Goal: Task Accomplishment & Management: Manage account settings

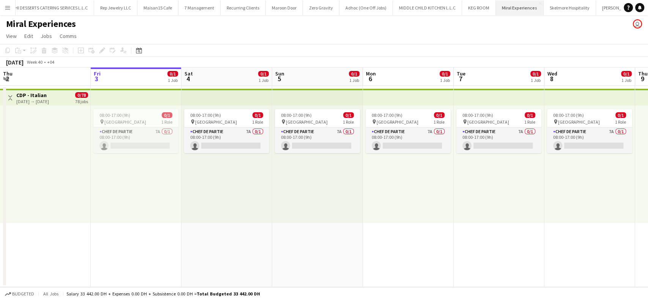
click at [476, 8] on button "Miral Experiences Close" at bounding box center [519, 7] width 48 height 15
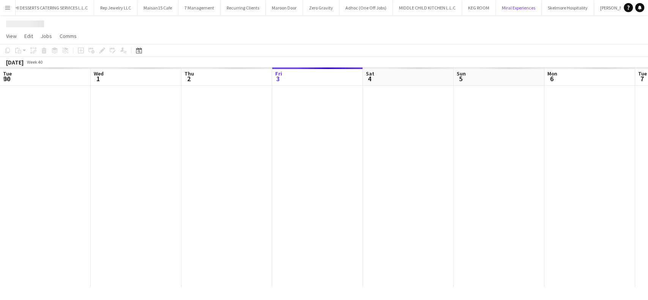
scroll to position [0, 181]
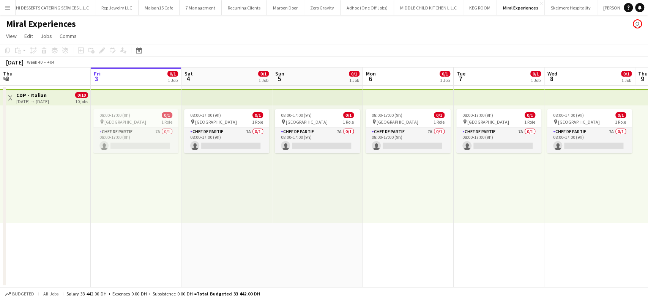
click at [139, 74] on app-board-header-date "Fri 3 0/1 1 Job" at bounding box center [136, 77] width 91 height 18
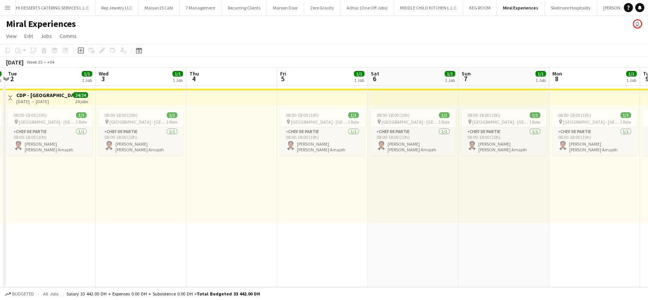
scroll to position [0, 283]
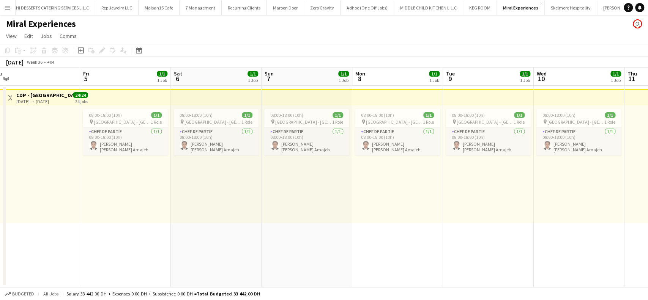
click at [297, 82] on app-board-header-date "Sun 7 1/1 1 Job" at bounding box center [306, 77] width 91 height 18
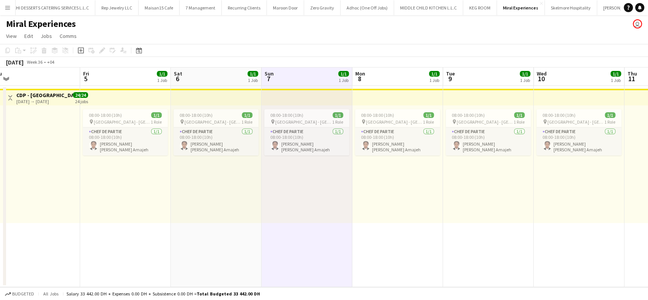
click at [303, 102] on app-top-bar at bounding box center [306, 97] width 91 height 17
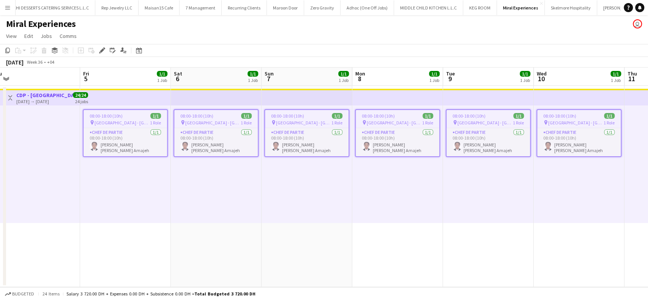
click at [307, 117] on div "08:00-18:00 (10h) 1/1" at bounding box center [306, 116] width 83 height 6
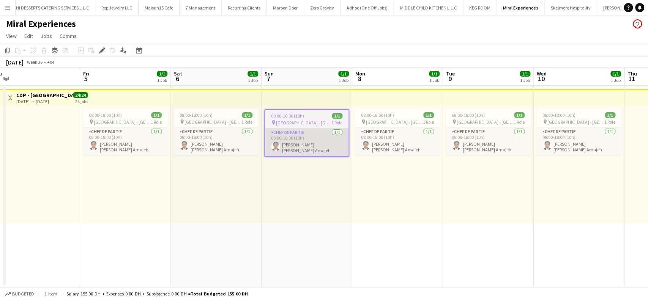
click at [300, 147] on app-card-role "Chef de Partie 1/1 08:00-18:00 (10h) Claudine Tasha Amajeh" at bounding box center [306, 142] width 83 height 28
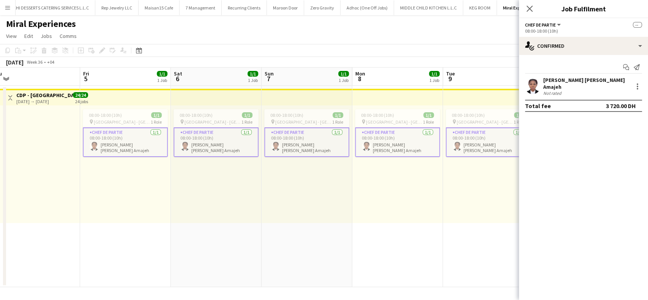
click at [300, 145] on app-card-role "Chef de Partie 1/1 08:00-18:00 (10h) Claudine Tasha Amajeh" at bounding box center [306, 142] width 85 height 30
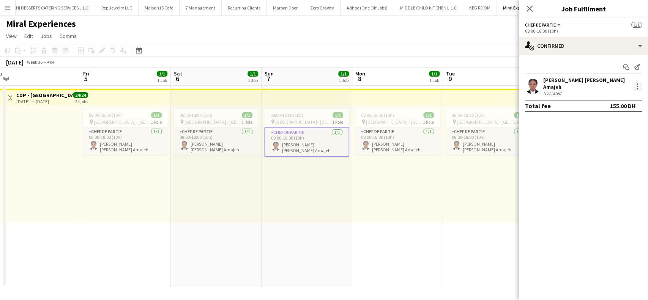
click at [476, 83] on div at bounding box center [636, 86] width 9 height 9
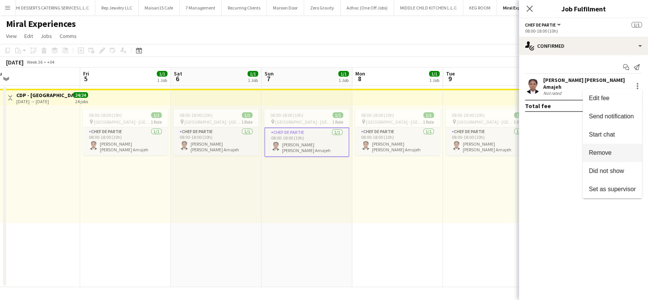
click at [476, 144] on button "Remove" at bounding box center [611, 153] width 59 height 18
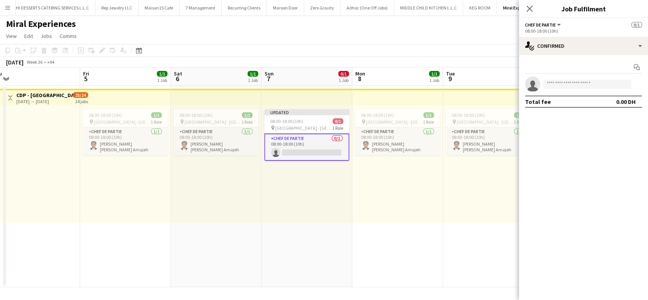
click at [476, 13] on div "Close pop-in" at bounding box center [529, 8] width 21 height 17
click at [476, 5] on icon "Close pop-in" at bounding box center [528, 8] width 7 height 7
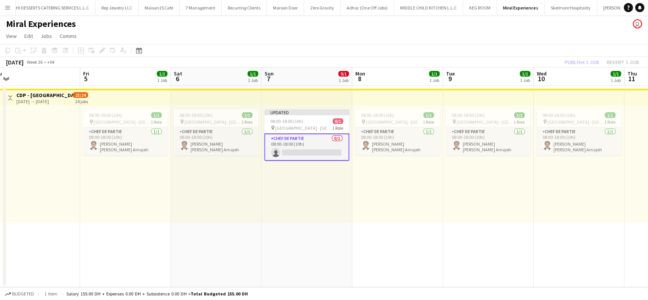
click at [466, 97] on app-top-bar at bounding box center [488, 97] width 91 height 17
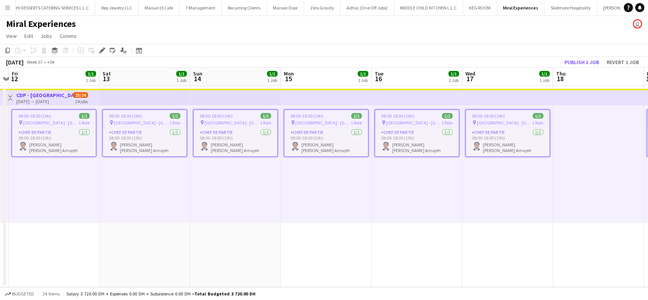
scroll to position [0, 265]
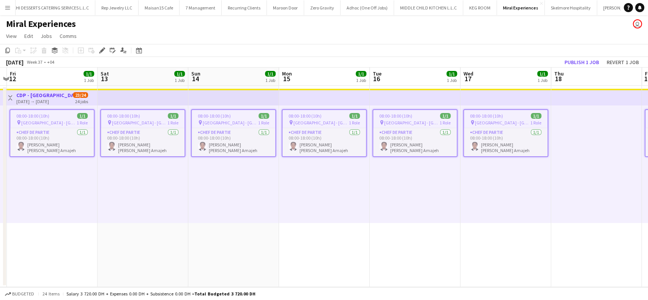
click at [225, 112] on app-job-card "08:00-18:00 (10h) 1/1 pin Saadiyat Island - Abu Dhabi 1 Role Chef de Partie 1/1…" at bounding box center [233, 133] width 85 height 48
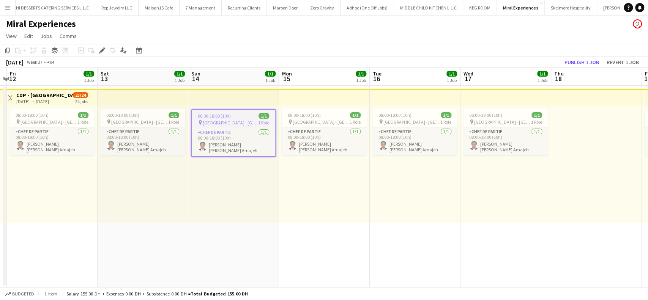
click at [234, 117] on div "08:00-18:00 (10h) 1/1" at bounding box center [233, 116] width 83 height 6
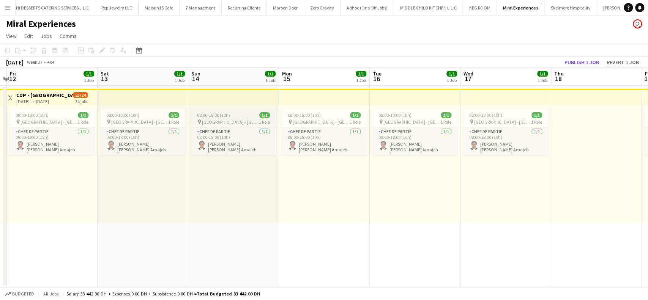
click at [234, 117] on div "08:00-18:00 (10h) 1/1" at bounding box center [233, 115] width 85 height 6
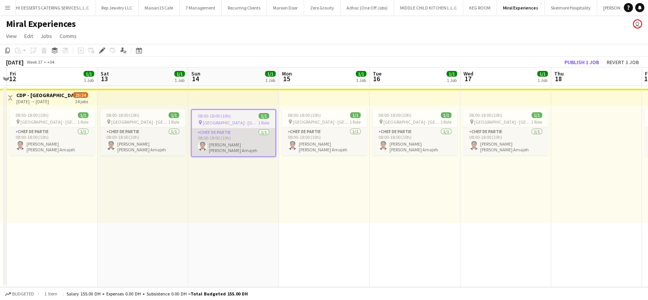
click at [234, 145] on app-card-role "Chef de Partie 1/1 08:00-18:00 (10h) Claudine Tasha Amajeh" at bounding box center [233, 142] width 83 height 28
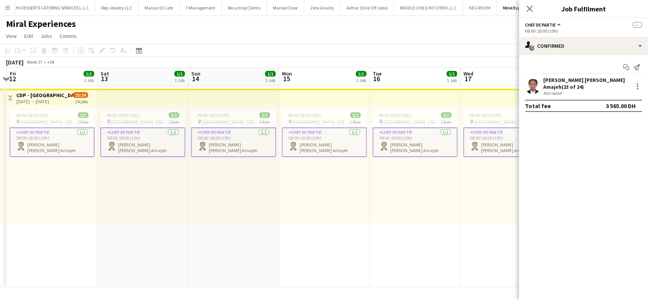
click at [234, 145] on app-card-role "Chef de Partie 1/1 08:00-18:00 (10h) Claudine Tasha Amajeh" at bounding box center [233, 142] width 85 height 30
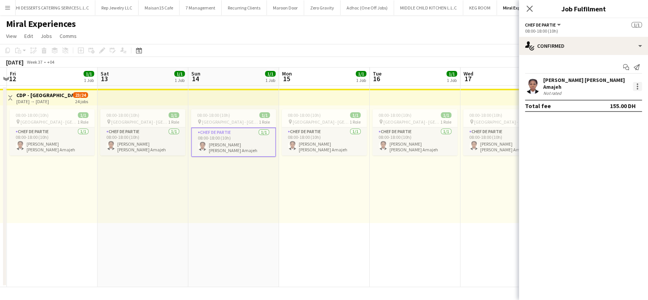
click at [476, 82] on div at bounding box center [636, 86] width 9 height 9
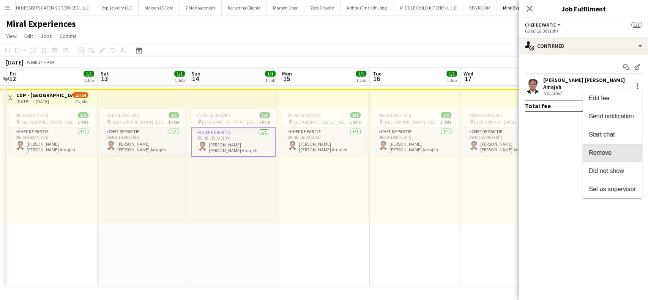
click at [476, 147] on button "Remove" at bounding box center [611, 153] width 59 height 18
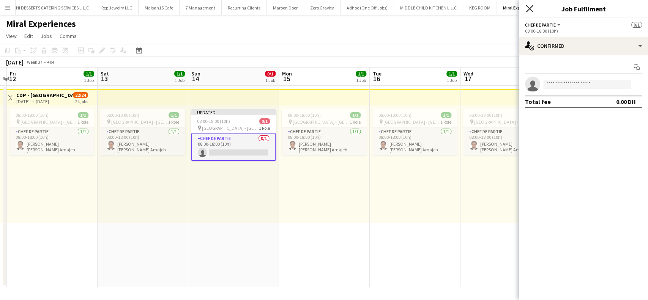
click at [476, 6] on icon "Close pop-in" at bounding box center [528, 8] width 7 height 7
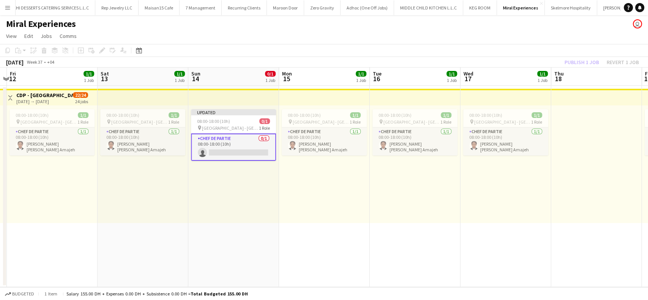
click at [419, 99] on app-top-bar at bounding box center [415, 97] width 91 height 17
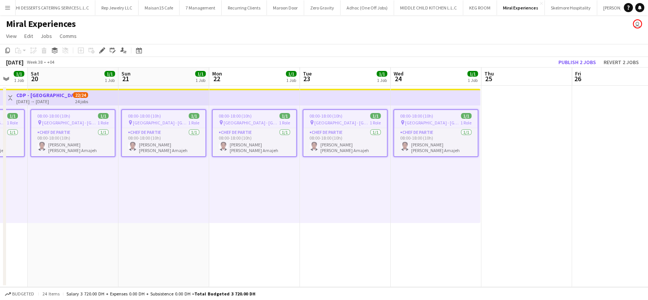
scroll to position [0, 248]
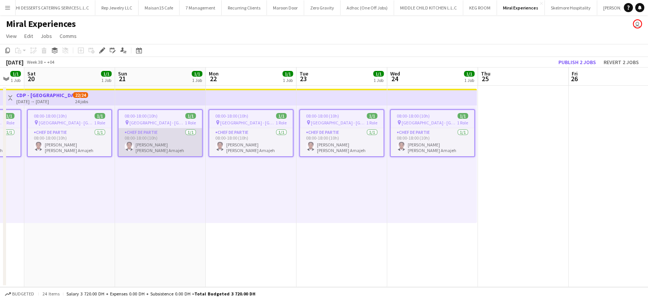
click at [164, 132] on app-card-role "Chef de Partie 1/1 08:00-18:00 (10h) Claudine Tasha Amajeh" at bounding box center [159, 142] width 83 height 28
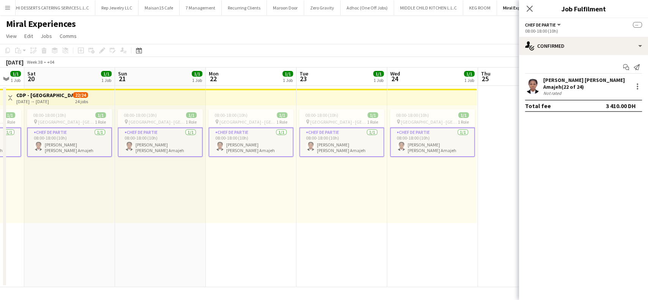
click at [164, 136] on app-card-role "Chef de Partie 1/1 08:00-18:00 (10h) Claudine Tasha Amajeh" at bounding box center [160, 142] width 85 height 30
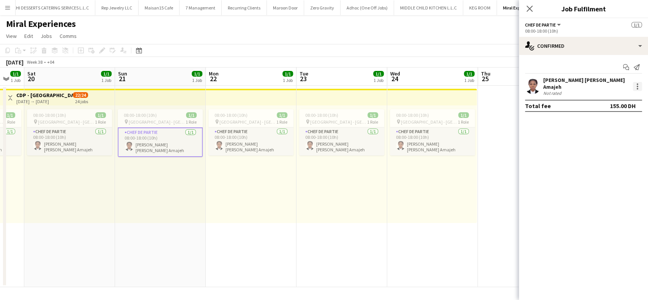
click at [476, 82] on div at bounding box center [636, 86] width 9 height 9
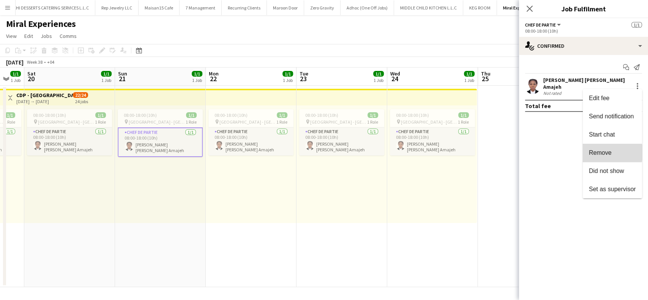
click at [476, 153] on span "Remove" at bounding box center [599, 152] width 23 height 6
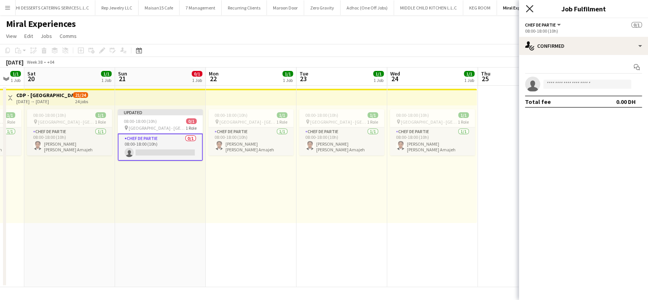
click at [476, 12] on icon "Close pop-in" at bounding box center [528, 8] width 7 height 7
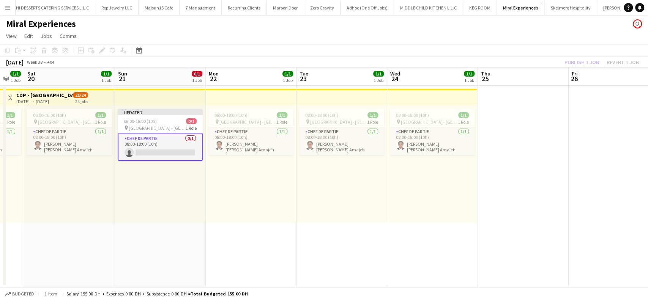
click at [476, 59] on div "Publish 1 job Revert 1 job" at bounding box center [601, 62] width 93 height 10
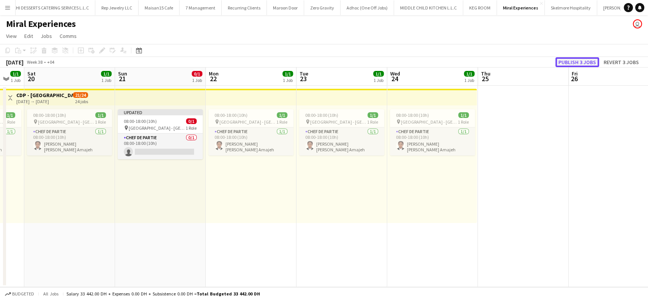
click at [476, 62] on button "Publish 3 jobs" at bounding box center [577, 62] width 44 height 10
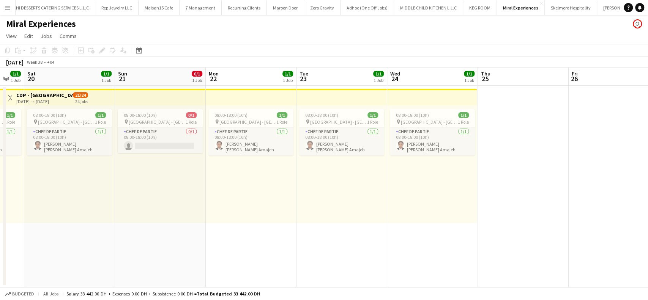
click at [153, 91] on app-top-bar at bounding box center [160, 97] width 91 height 17
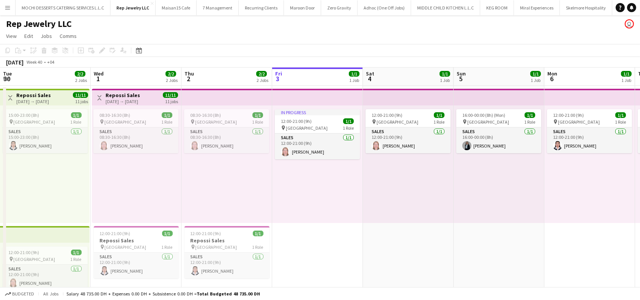
scroll to position [0, 181]
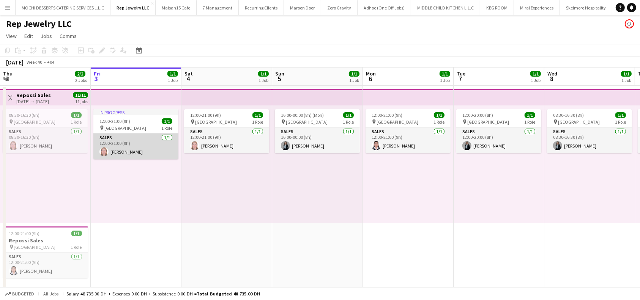
click at [134, 146] on app-card-role "Sales 1/1 12:00-21:00 (9h) Analyn Naval" at bounding box center [135, 147] width 85 height 26
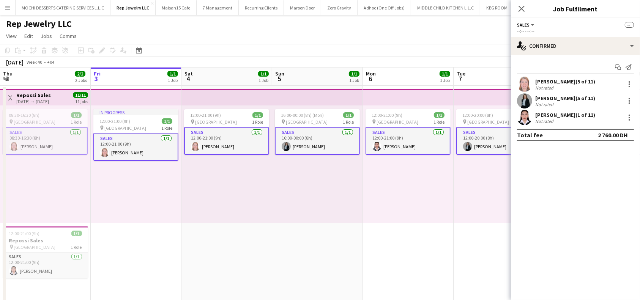
click at [154, 142] on app-card-role "Sales 1/1 12:00-21:00 (9h) Analyn Naval" at bounding box center [135, 147] width 85 height 27
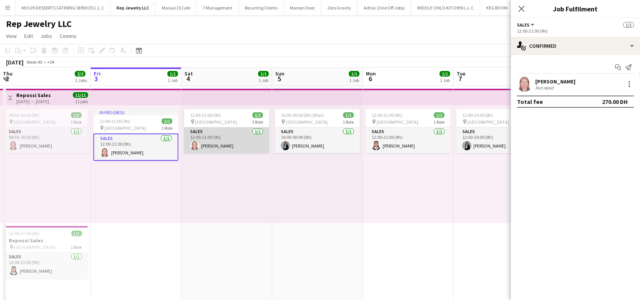
click at [214, 138] on app-card-role "Sales 1/1 12:00-21:00 (9h) Analyn Naval" at bounding box center [226, 140] width 85 height 26
click at [627, 83] on div at bounding box center [628, 84] width 9 height 9
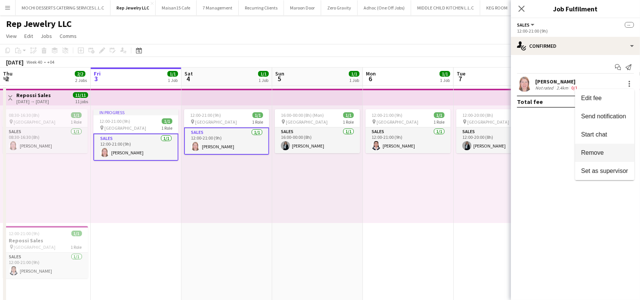
click at [609, 155] on span "Remove" at bounding box center [604, 152] width 47 height 7
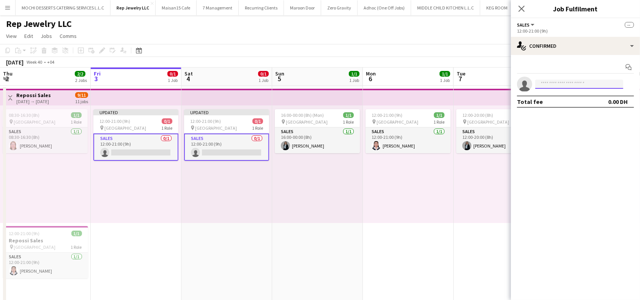
click at [572, 87] on input at bounding box center [579, 84] width 88 height 9
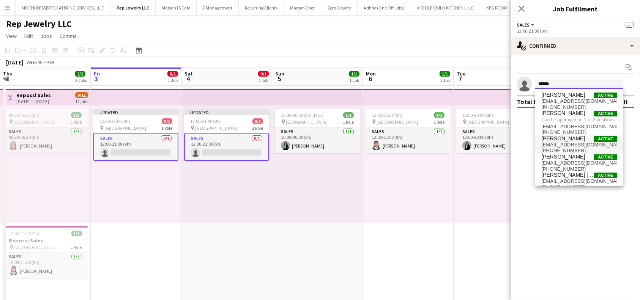
type input "****"
click at [563, 147] on span "anneednalaguim3@gmail.com" at bounding box center [579, 145] width 76 height 6
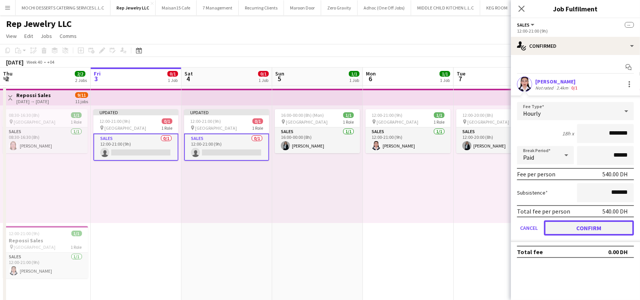
click at [610, 226] on button "Confirm" at bounding box center [589, 227] width 90 height 15
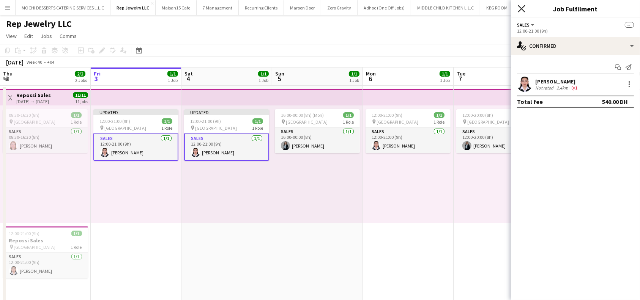
click at [521, 8] on icon at bounding box center [520, 8] width 7 height 7
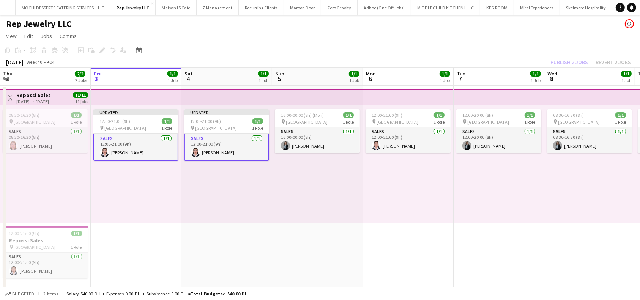
click at [579, 65] on div "Publish 2 jobs Revert 2 jobs" at bounding box center [590, 62] width 99 height 10
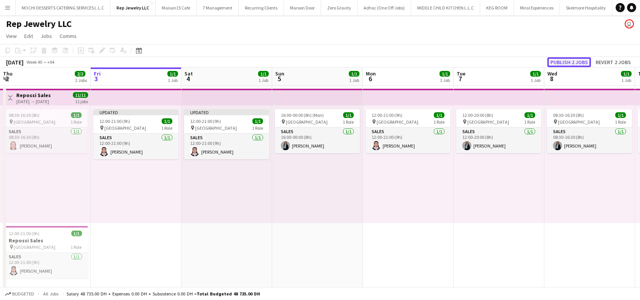
click at [579, 63] on button "Publish 2 jobs" at bounding box center [569, 62] width 44 height 10
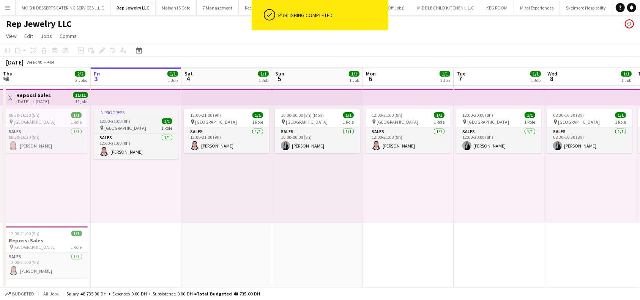
click at [135, 126] on div "pin Dubai Mall 1 Role" at bounding box center [135, 128] width 85 height 6
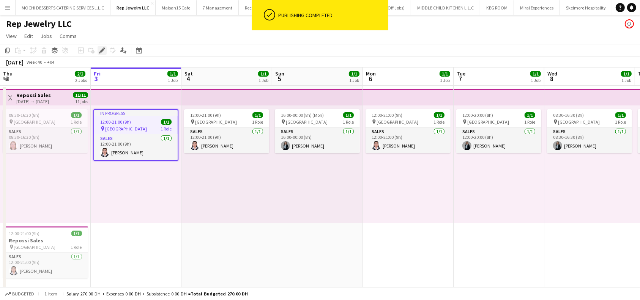
click at [101, 50] on icon at bounding box center [102, 51] width 4 height 4
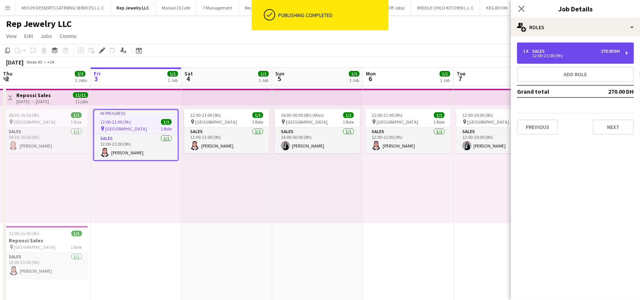
click at [626, 54] on div "1 x Sales 270.00 DH 12:00-21:00 (9h)" at bounding box center [575, 52] width 117 height 21
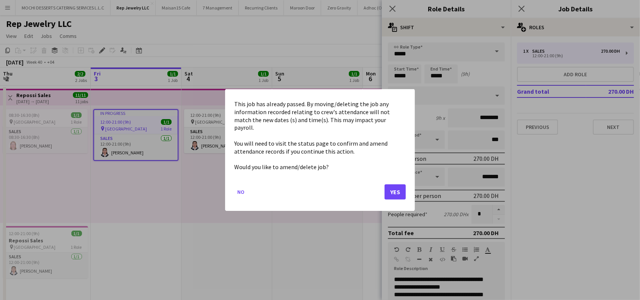
drag, startPoint x: 413, startPoint y: 76, endPoint x: 390, endPoint y: 76, distance: 23.1
click at [390, 76] on body "Menu Boards Boards Boards All jobs Status Workforce Workforce My Workforce Recr…" at bounding box center [320, 188] width 640 height 376
click at [389, 190] on button "Yes" at bounding box center [394, 191] width 21 height 15
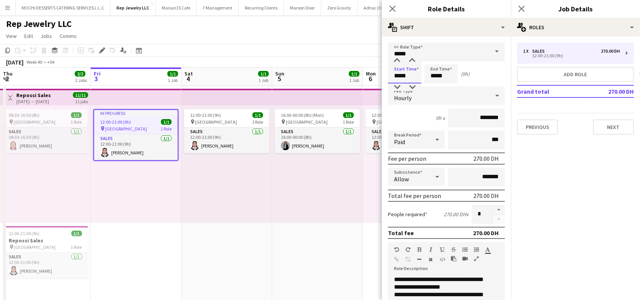
drag, startPoint x: 411, startPoint y: 75, endPoint x: 387, endPoint y: 74, distance: 24.7
click at [387, 74] on form "**********" at bounding box center [446, 247] width 129 height 410
type input "*****"
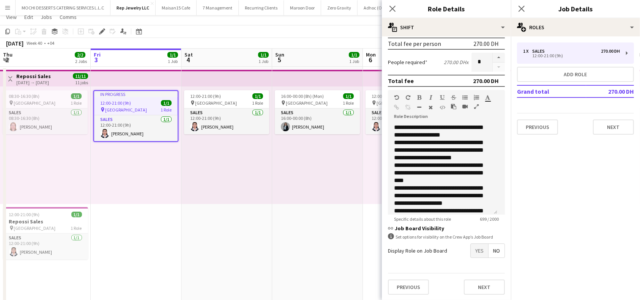
scroll to position [75, 0]
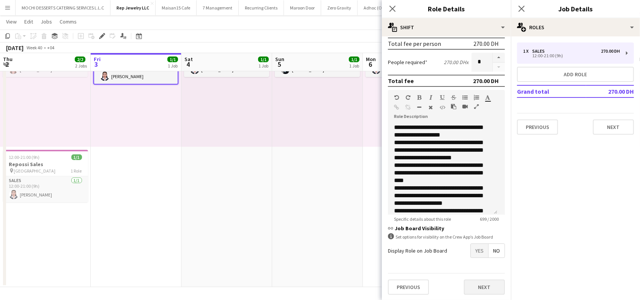
type input "*****"
drag, startPoint x: 477, startPoint y: 284, endPoint x: 483, endPoint y: 274, distance: 11.8
click at [477, 285] on button "Next" at bounding box center [484, 287] width 41 height 15
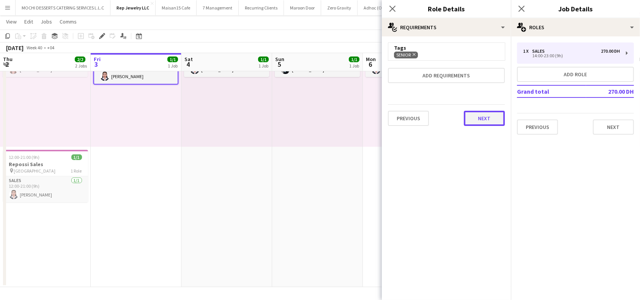
click at [483, 118] on button "Next" at bounding box center [484, 118] width 41 height 15
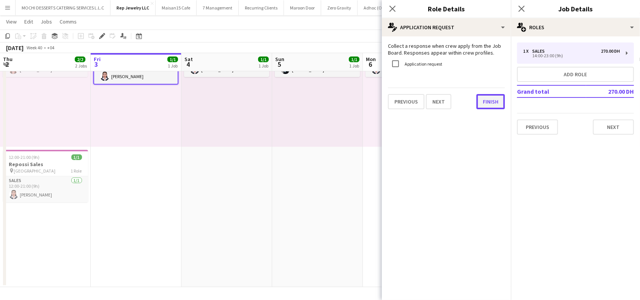
click at [492, 103] on button "Finish" at bounding box center [490, 101] width 28 height 15
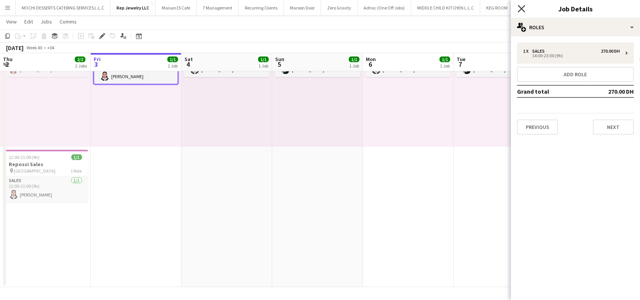
click at [522, 9] on icon "Close pop-in" at bounding box center [520, 8] width 7 height 7
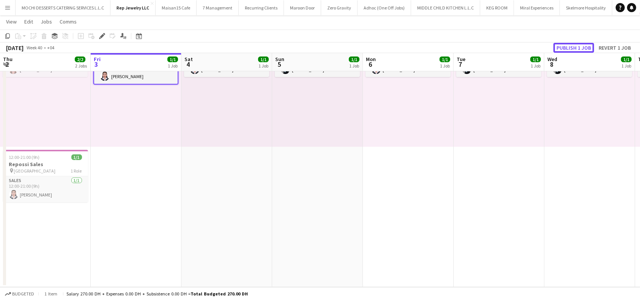
click at [583, 48] on button "Publish 1 job" at bounding box center [573, 48] width 41 height 10
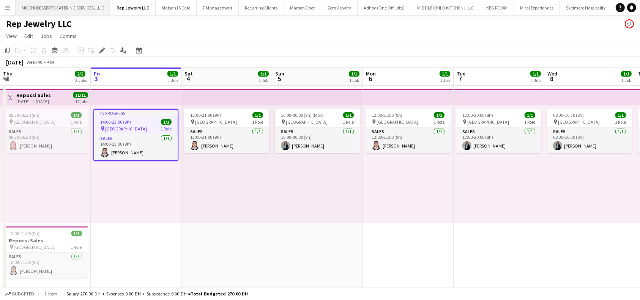
click at [70, 5] on button "MOCHI DESSERTS CATERING SERVICES L.L.C Close" at bounding box center [63, 7] width 95 height 15
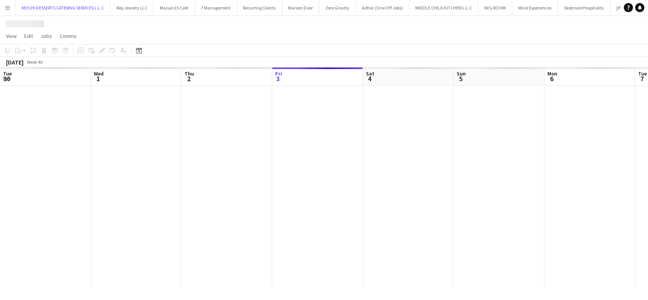
scroll to position [0, 181]
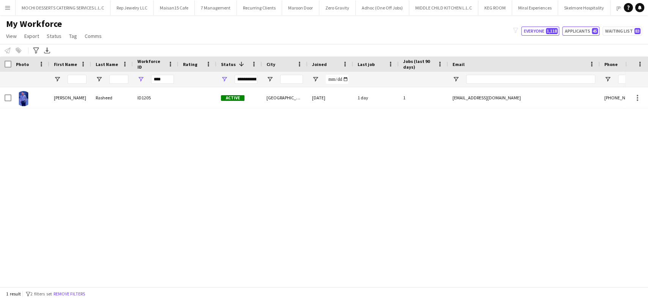
drag, startPoint x: 587, startPoint y: 29, endPoint x: 578, endPoint y: 74, distance: 46.4
click at [476, 28] on button "Applicants 45" at bounding box center [580, 31] width 37 height 9
type input "**********"
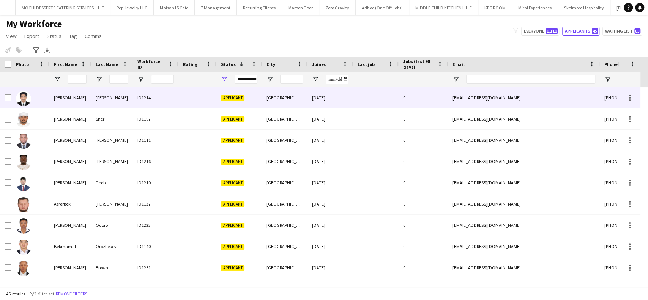
click at [136, 100] on div "ID1214" at bounding box center [156, 97] width 46 height 21
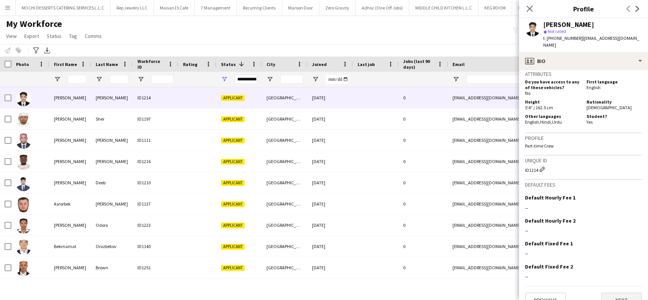
scroll to position [370, 0]
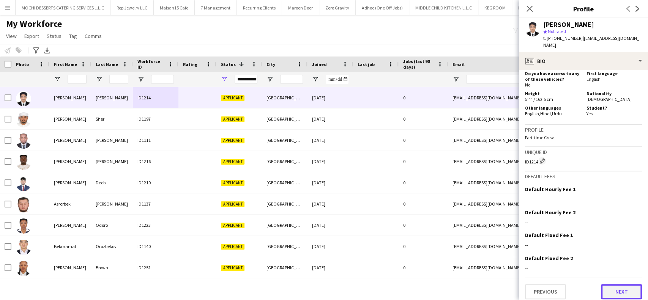
click at [476, 289] on button "Next" at bounding box center [621, 291] width 41 height 15
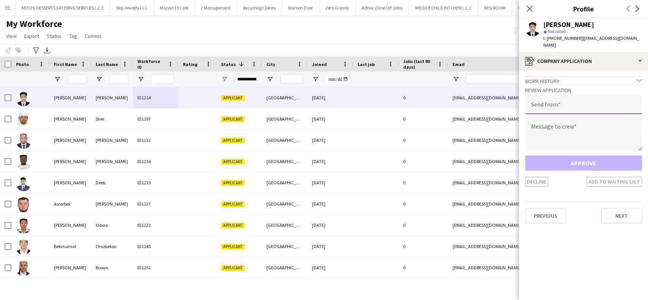
click at [476, 95] on input "email" at bounding box center [583, 104] width 117 height 19
paste input "**********"
type input "**********"
click at [476, 132] on textarea at bounding box center [583, 134] width 117 height 34
paste textarea "**********"
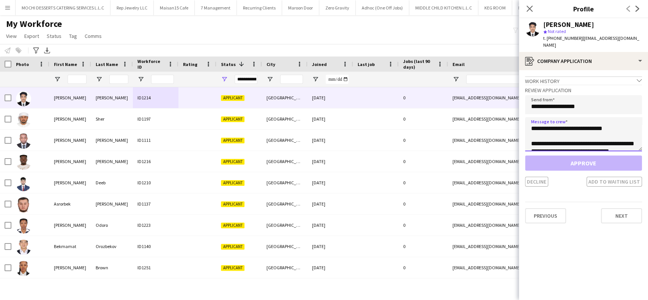
scroll to position [20, 0]
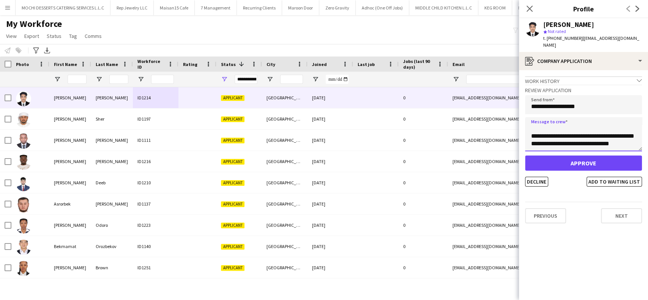
type textarea "**********"
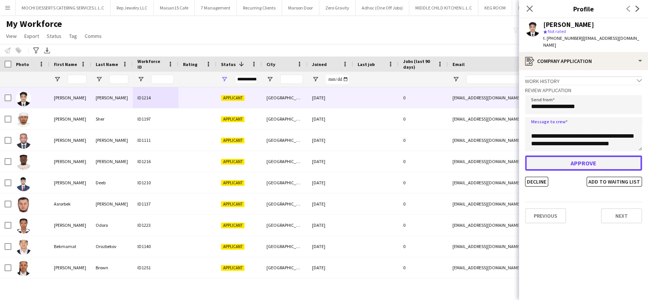
click at [476, 156] on button "Approve" at bounding box center [583, 163] width 117 height 15
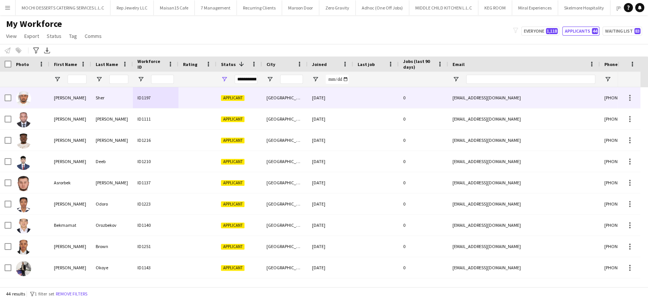
click at [152, 96] on div "ID1197" at bounding box center [156, 97] width 46 height 21
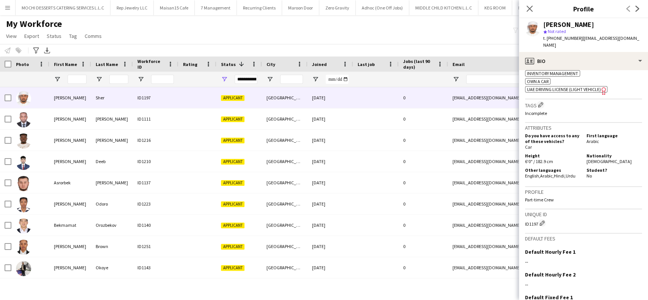
scroll to position [392, 0]
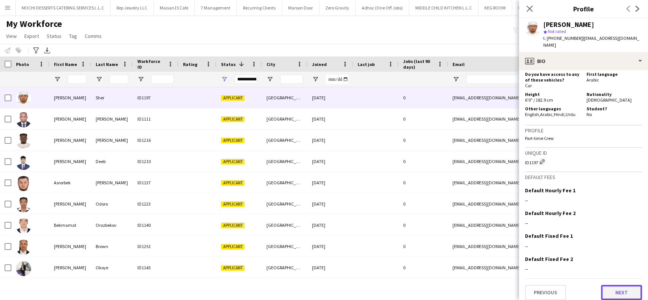
click at [476, 287] on button "Next" at bounding box center [621, 292] width 41 height 15
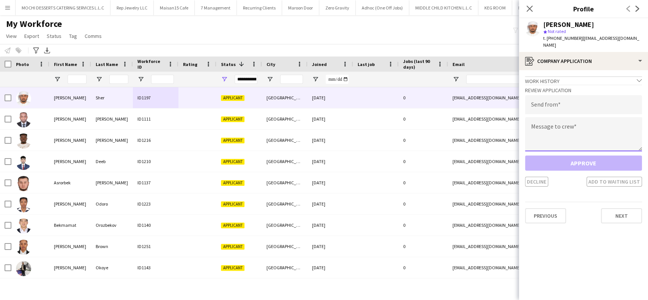
click at [476, 128] on textarea at bounding box center [583, 134] width 117 height 34
paste textarea "**********"
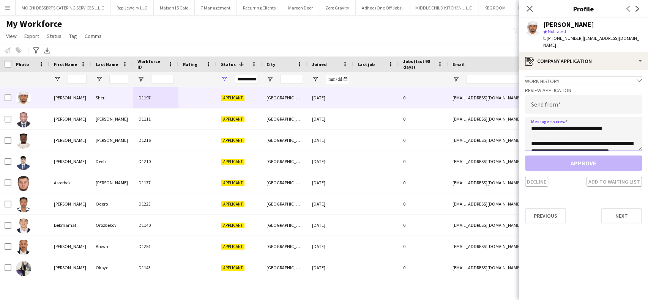
scroll to position [20, 0]
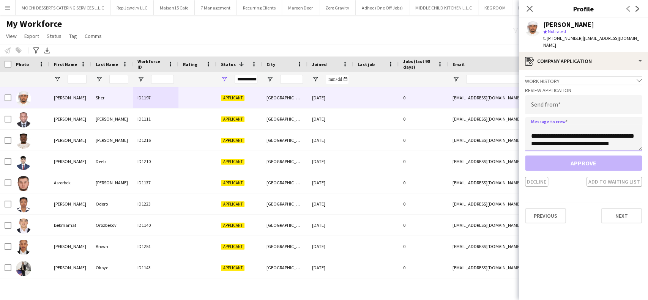
type textarea "**********"
click at [476, 95] on input "email" at bounding box center [583, 104] width 117 height 19
paste input "**********"
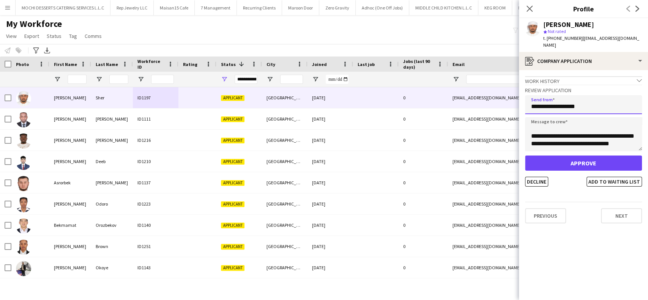
type input "**********"
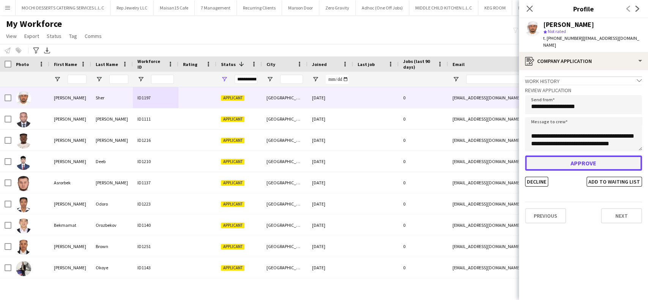
click at [476, 156] on button "Approve" at bounding box center [583, 163] width 117 height 15
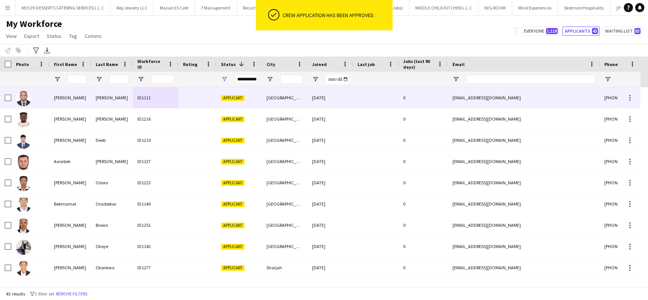
click at [74, 99] on div "Akinola" at bounding box center [70, 97] width 42 height 21
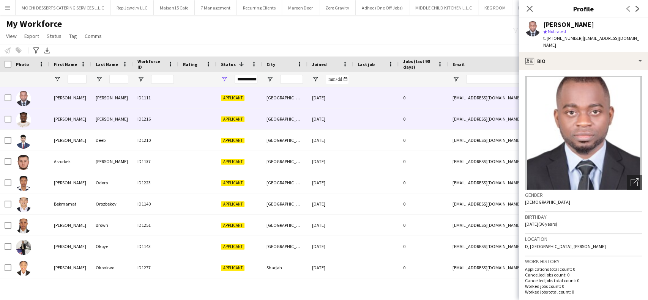
click at [101, 120] on div "Codjoe" at bounding box center [112, 119] width 42 height 21
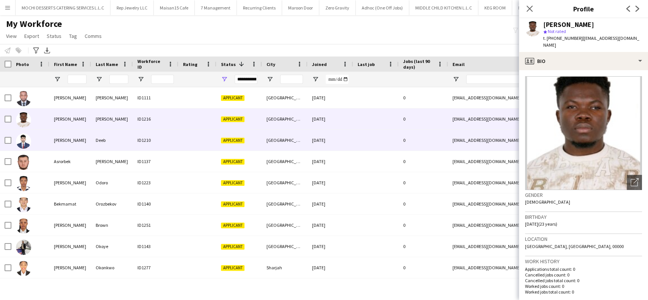
click at [102, 135] on div "Deeb" at bounding box center [112, 140] width 42 height 21
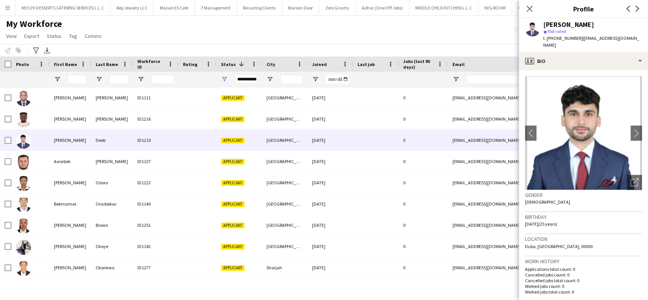
click at [419, 300] on html "Menu Boards Boards Boards All jobs Status Workforce Workforce My Workforce Recr…" at bounding box center [324, 150] width 648 height 300
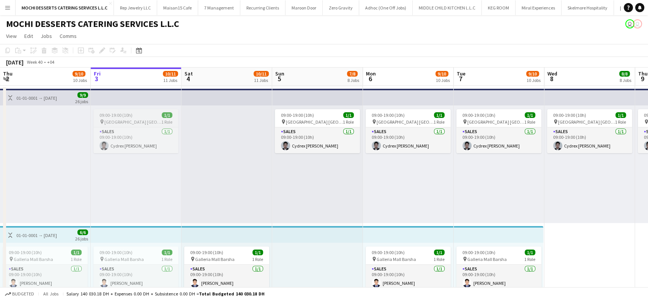
click at [121, 120] on span "[GEOGRAPHIC_DATA] [GEOGRAPHIC_DATA]" at bounding box center [132, 122] width 57 height 6
click at [244, 123] on div at bounding box center [226, 164] width 91 height 118
click at [248, 238] on app-top-bar at bounding box center [226, 234] width 91 height 17
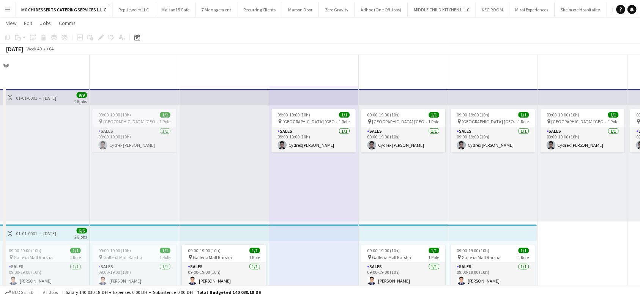
scroll to position [253, 0]
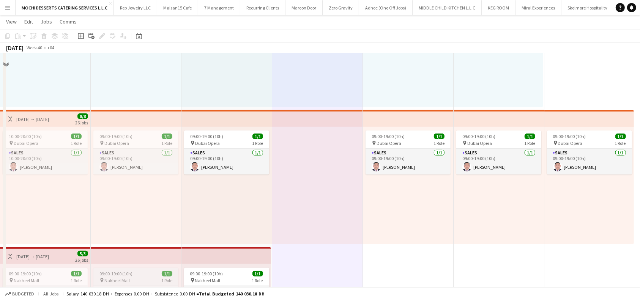
click at [146, 139] on div "09:00-19:00 (10h) 1/1" at bounding box center [135, 137] width 85 height 6
click at [229, 37] on app-card-role "Sales 1/1 09:00-19:00 (10h) Johnjay Mendoza" at bounding box center [226, 24] width 85 height 26
click at [223, 37] on app-card-role "Sales 1/1 09:00-19:00 (10h) Johnjay Mendoza" at bounding box center [226, 24] width 85 height 26
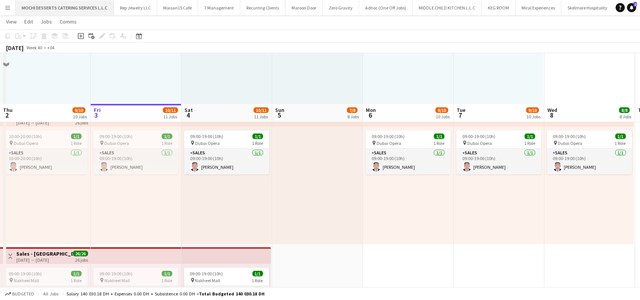
click at [220, 277] on div "pin Nakheel Mall 1 Role" at bounding box center [226, 280] width 85 height 6
click at [222, 247] on app-top-bar at bounding box center [226, 255] width 90 height 17
click at [193, 247] on app-top-bar at bounding box center [226, 255] width 90 height 17
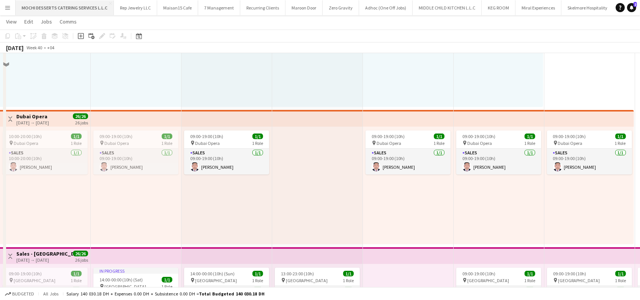
scroll to position [607, 0]
